Goal: Task Accomplishment & Management: Use online tool/utility

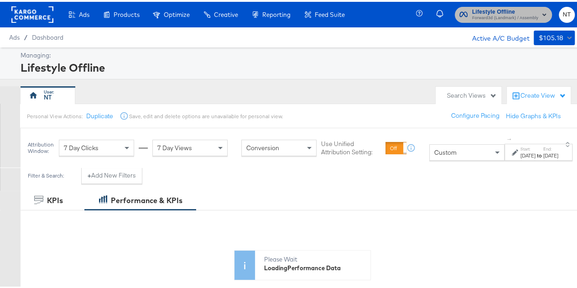
click at [482, 11] on span "Lifestyle Offline" at bounding box center [505, 10] width 66 height 10
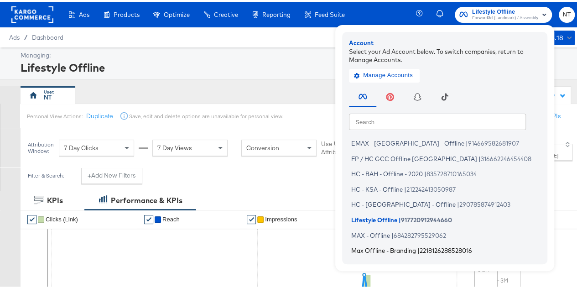
click at [375, 246] on span "Max Offline - Branding" at bounding box center [383, 248] width 65 height 7
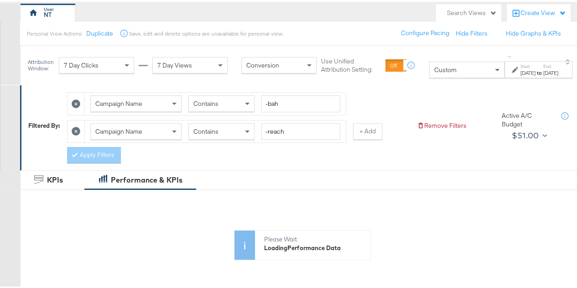
scroll to position [83, 0]
click at [73, 126] on icon at bounding box center [76, 128] width 9 height 9
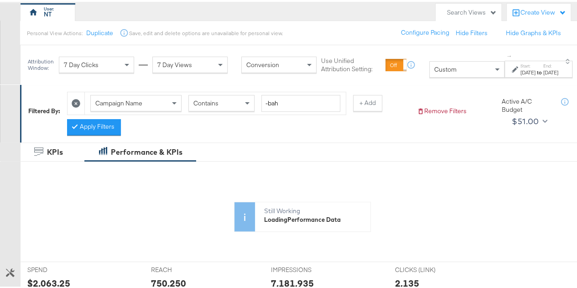
click at [73, 98] on icon at bounding box center [76, 101] width 9 height 9
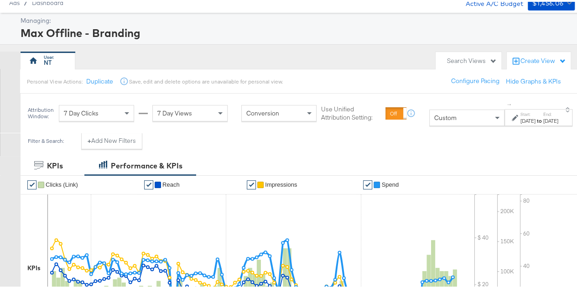
scroll to position [18, 0]
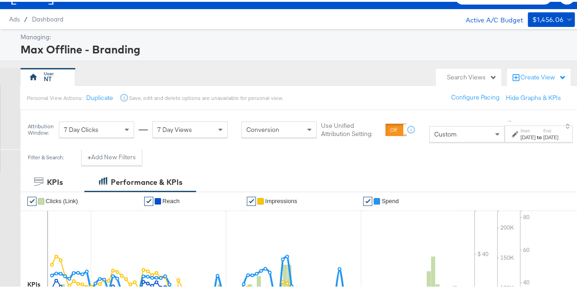
click at [520, 131] on label "Start:" at bounding box center [527, 129] width 15 height 6
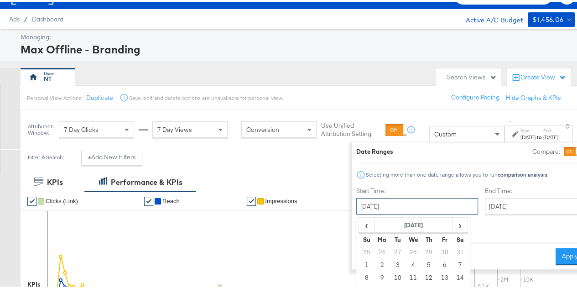
click at [382, 211] on input "[DATE]" at bounding box center [417, 204] width 122 height 16
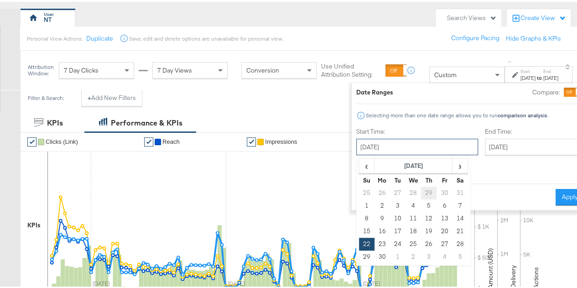
scroll to position [78, 0]
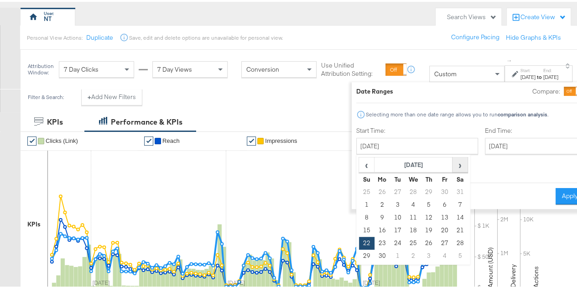
click at [452, 164] on span "›" at bounding box center [459, 163] width 14 height 14
click at [374, 189] on td "1" at bounding box center [381, 190] width 15 height 13
type input "[DATE]"
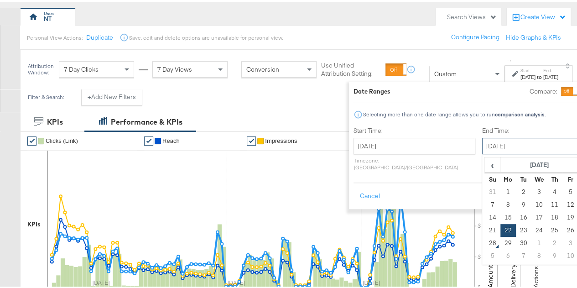
click at [482, 146] on input "[DATE]" at bounding box center [530, 144] width 96 height 16
click at [577, 231] on td "27" at bounding box center [584, 228] width 15 height 13
type input "[DATE]"
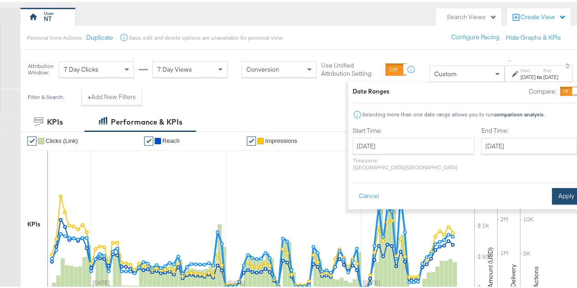
click at [552, 186] on button "Apply" at bounding box center [566, 194] width 29 height 16
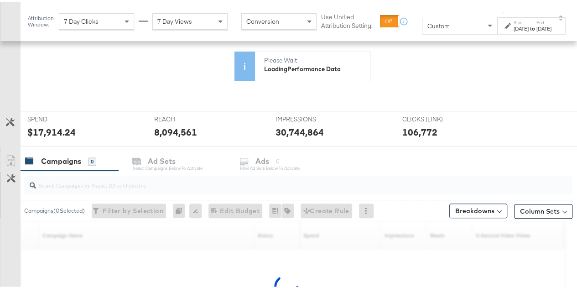
scroll to position [201, 0]
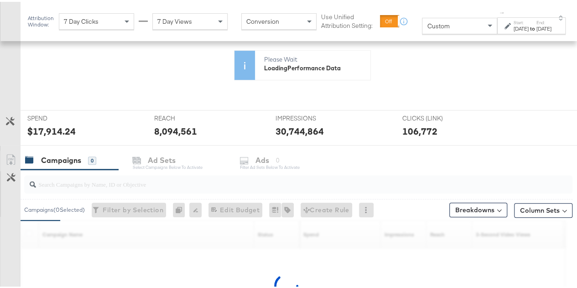
click at [118, 188] on div at bounding box center [298, 182] width 548 height 18
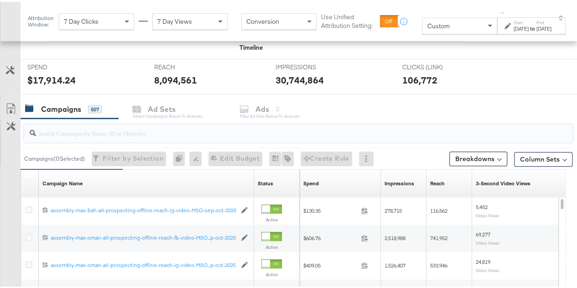
scroll to position [330, 0]
paste input "branding-sep-2025"
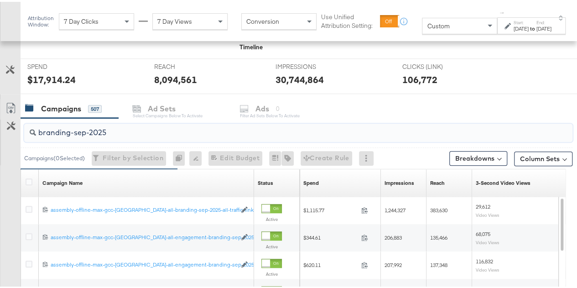
type input "branding-sep-2025"
click at [15, 161] on div "Customize KPIs" at bounding box center [10, 141] width 20 height 46
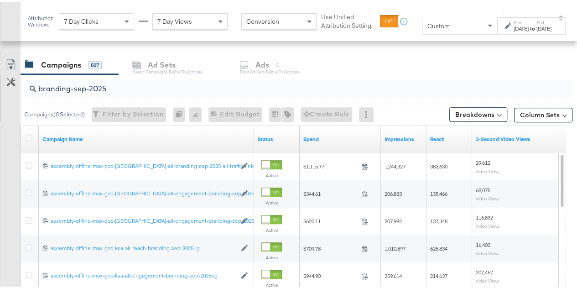
scroll to position [372, 0]
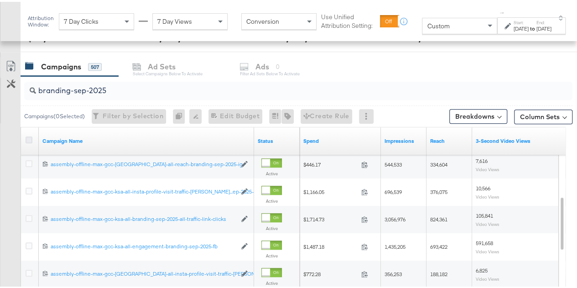
click at [28, 134] on icon at bounding box center [29, 137] width 7 height 7
click at [0, 0] on input "checkbox" at bounding box center [0, 0] width 0 height 0
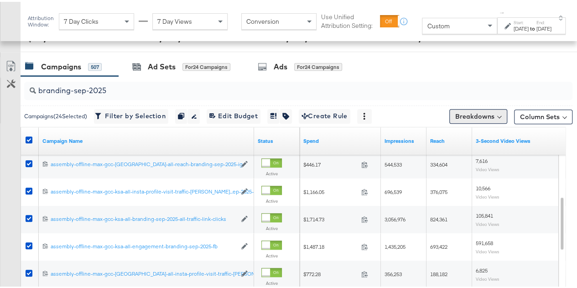
click at [495, 112] on button "Breakdowns" at bounding box center [478, 114] width 58 height 15
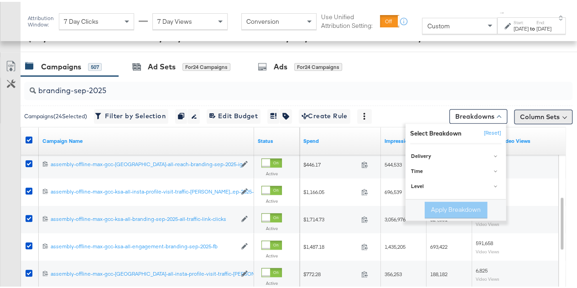
click at [541, 110] on button "Column Sets" at bounding box center [543, 115] width 58 height 15
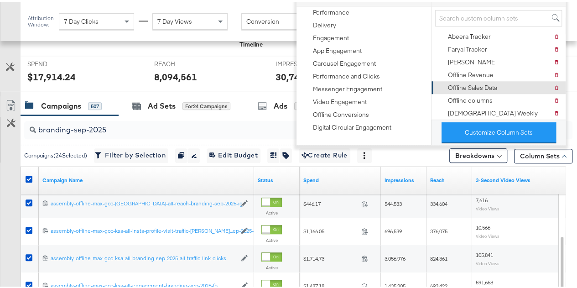
scroll to position [332, 0]
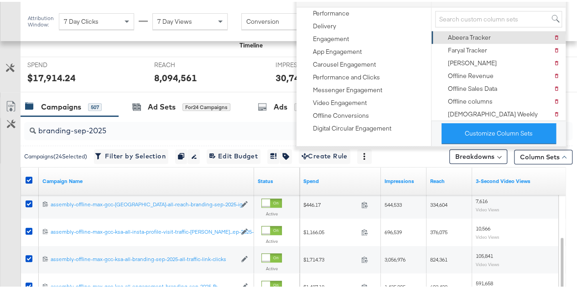
click at [471, 31] on div "Abeera Tracker" at bounding box center [469, 35] width 43 height 9
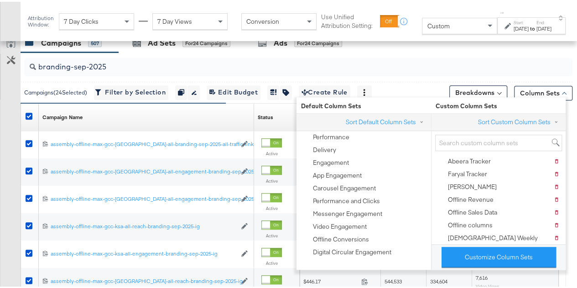
scroll to position [397, 0]
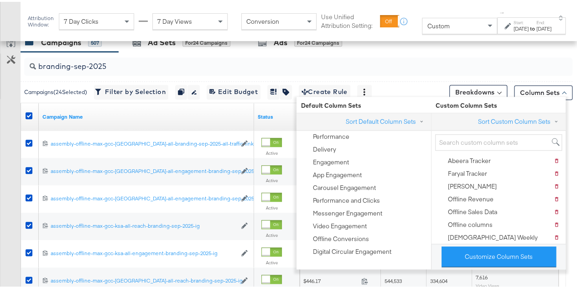
click at [9, 137] on div "Customize KPIs Export as CSV" at bounding box center [10, 193] width 21 height 324
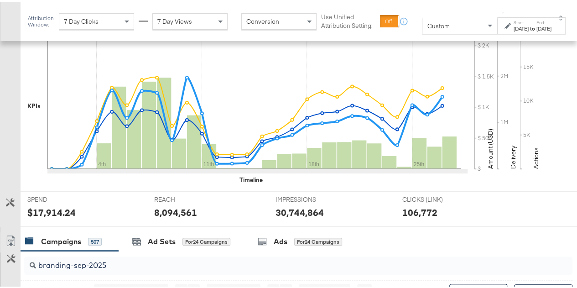
scroll to position [210, 0]
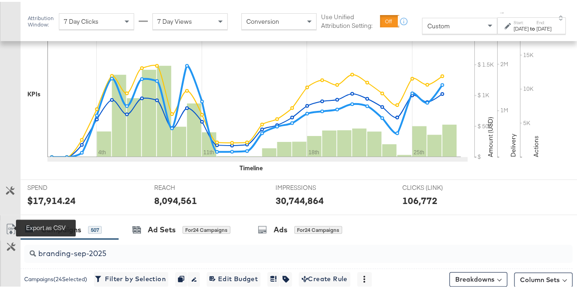
click at [6, 225] on icon at bounding box center [10, 227] width 11 height 11
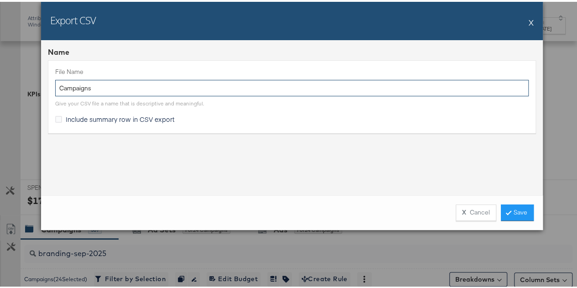
click at [156, 81] on input "Campaigns" at bounding box center [291, 86] width 473 height 17
paste input "branding-sep-2025"
type input "branding-sep-2025"
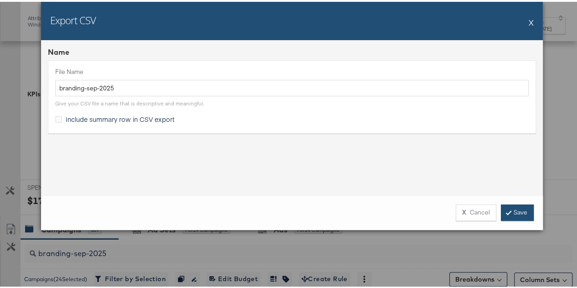
click at [513, 218] on link "Save" at bounding box center [516, 210] width 33 height 16
